Goal: Navigation & Orientation: Find specific page/section

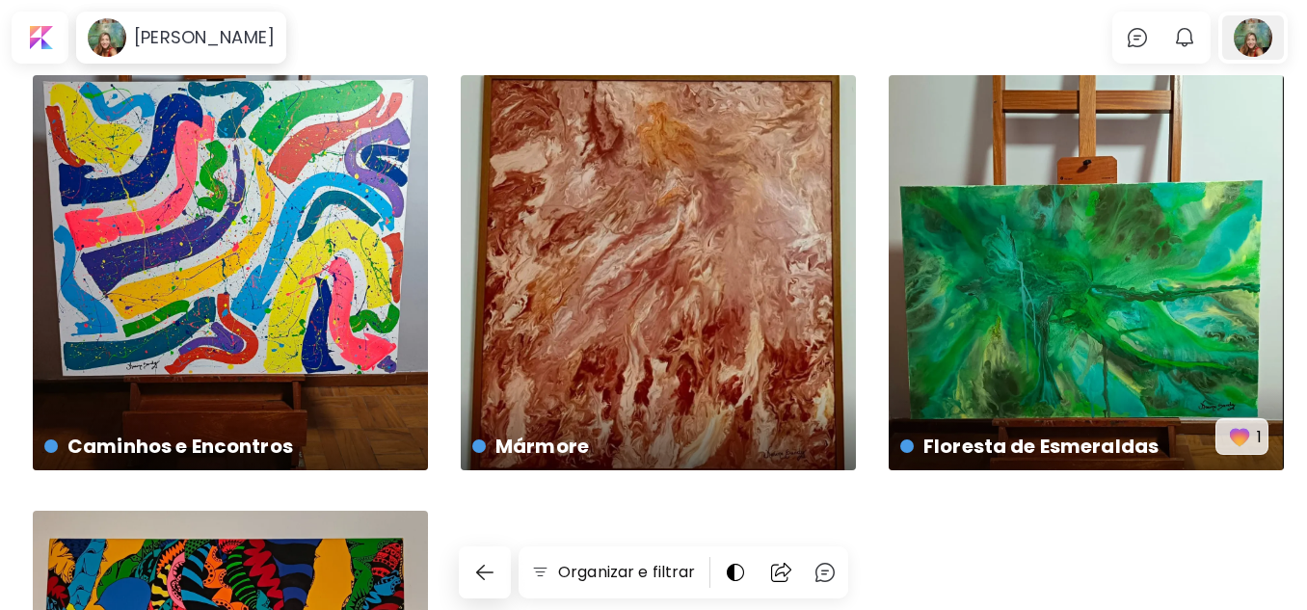
click at [1265, 32] on div at bounding box center [1253, 37] width 62 height 44
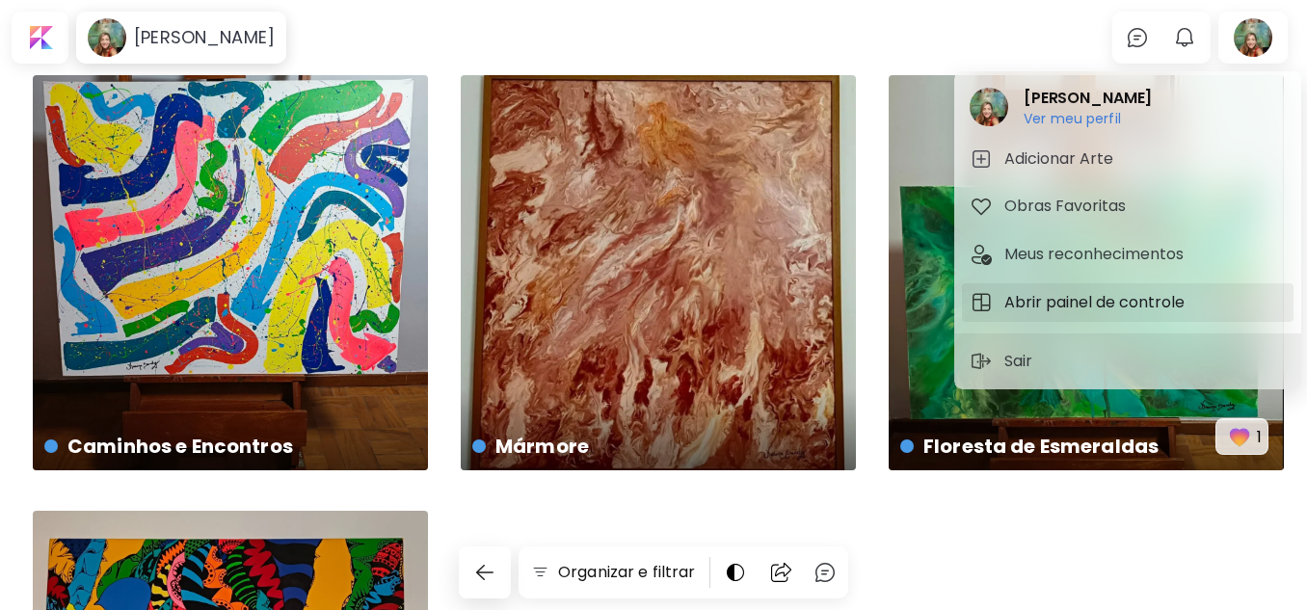
click at [1063, 297] on h5 "Abrir painel de controle" at bounding box center [1097, 302] width 186 height 23
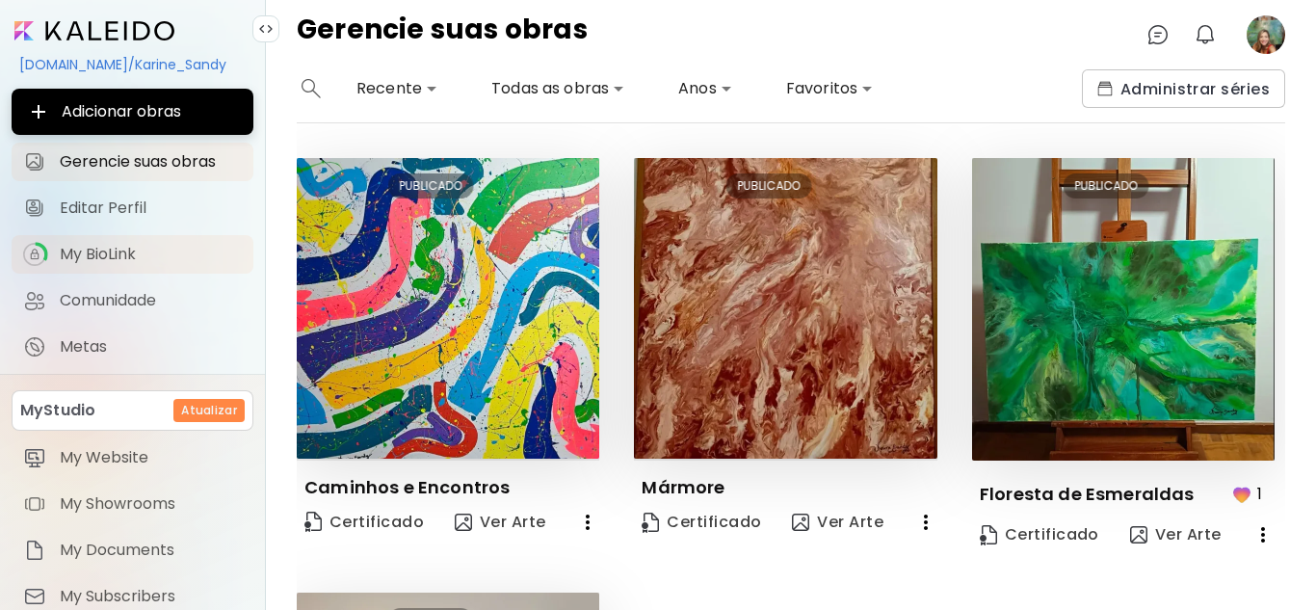
click at [82, 251] on span "My BioLink" at bounding box center [151, 254] width 182 height 19
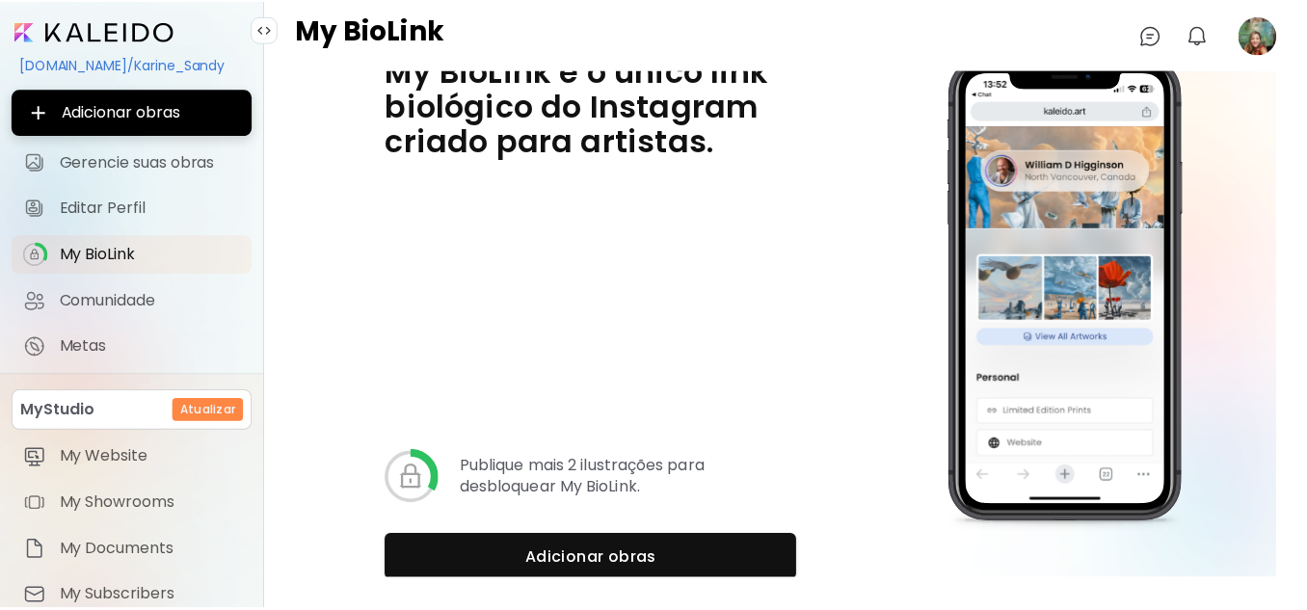
scroll to position [9, 0]
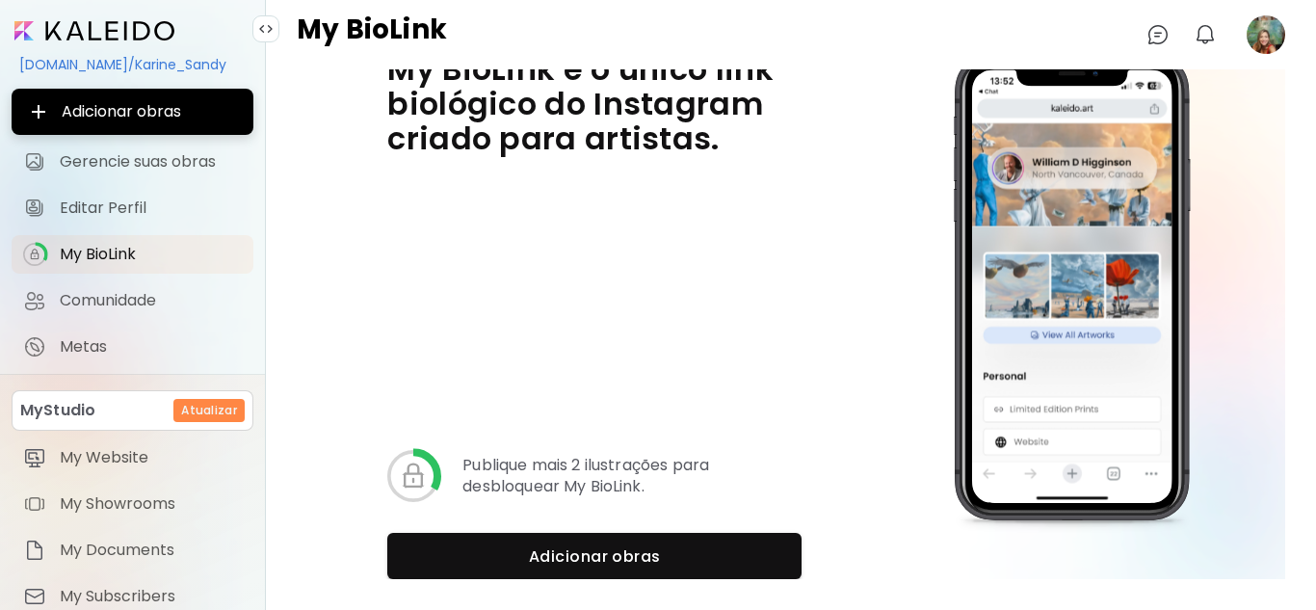
click at [1271, 34] on image at bounding box center [1266, 34] width 39 height 39
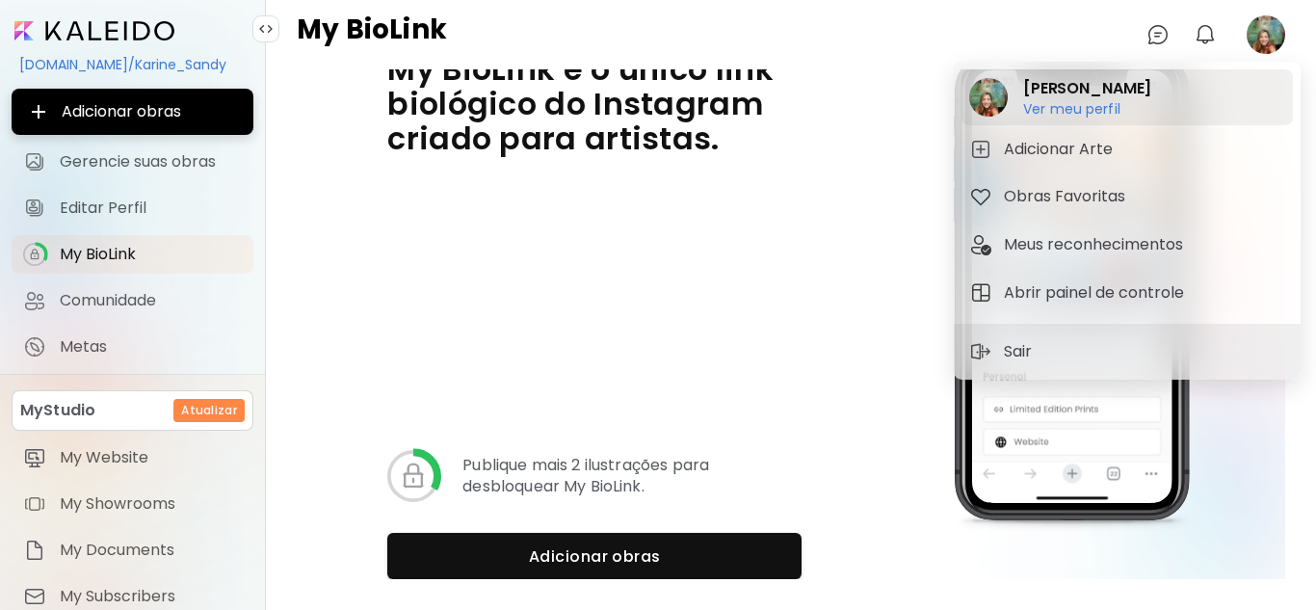
click at [1070, 110] on h6 "Ver meu perfil" at bounding box center [1087, 108] width 128 height 17
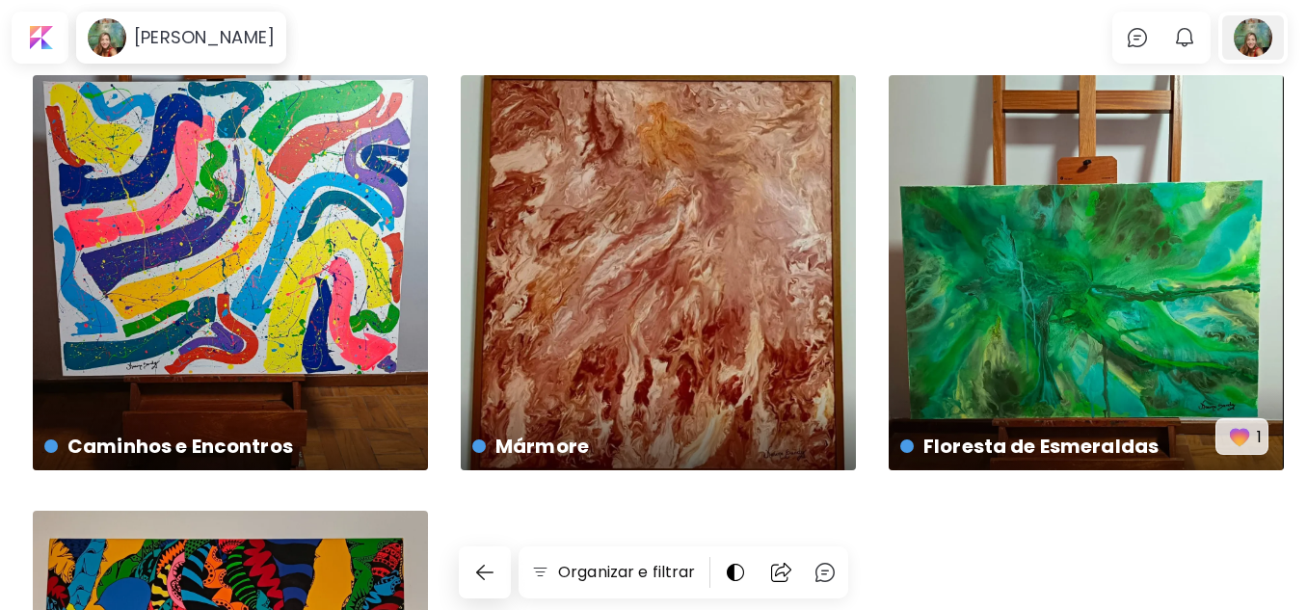
click at [1265, 39] on div at bounding box center [1253, 37] width 62 height 44
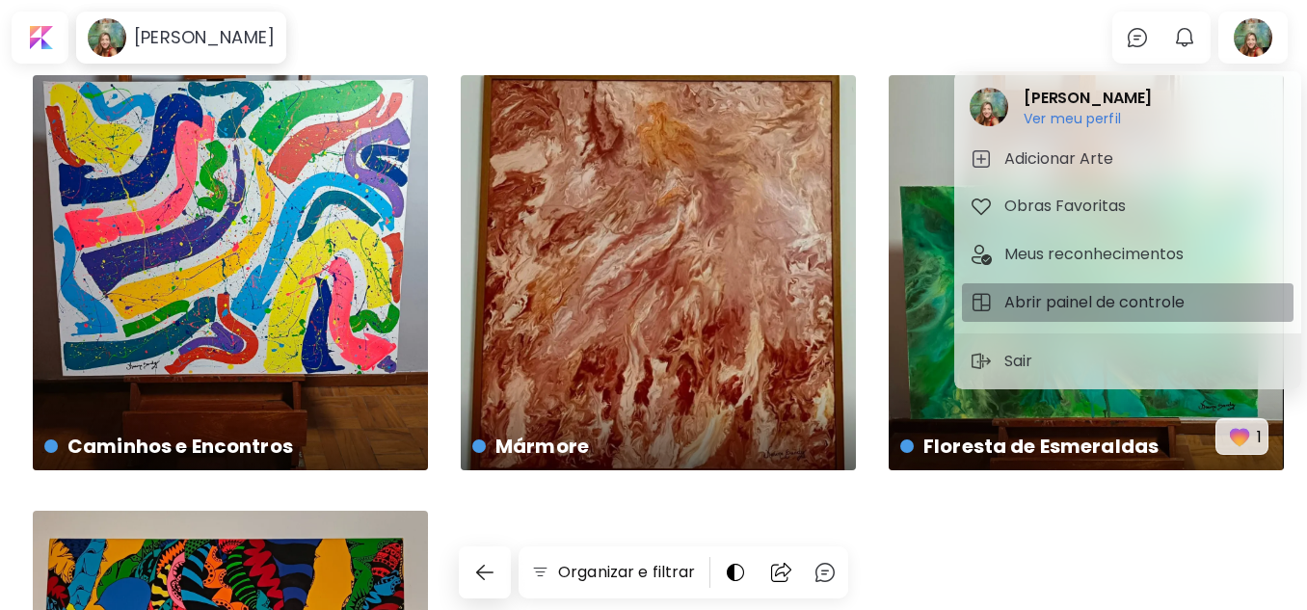
click at [1068, 297] on h5 "Abrir painel de controle" at bounding box center [1097, 302] width 186 height 23
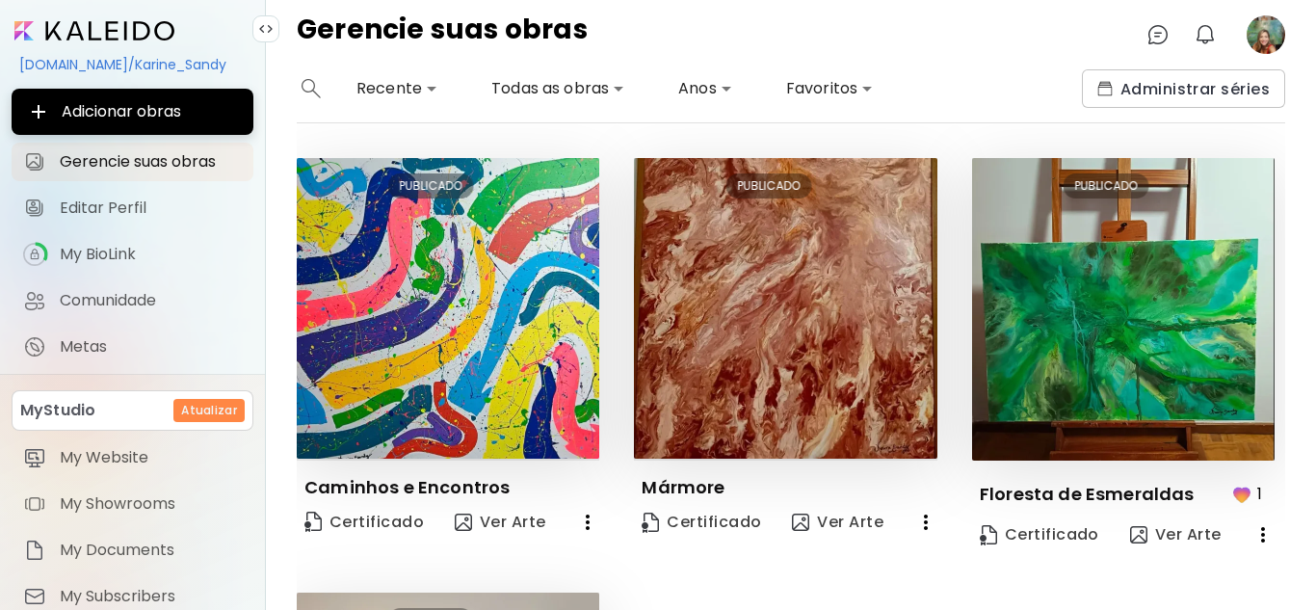
scroll to position [96, 0]
